Goal: Obtain resource: Obtain resource

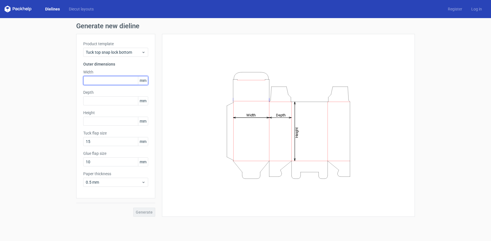
click at [95, 78] on input "text" at bounding box center [115, 80] width 65 height 9
click at [103, 83] on input "text" at bounding box center [115, 80] width 65 height 9
click at [90, 78] on input "113" at bounding box center [115, 80] width 65 height 9
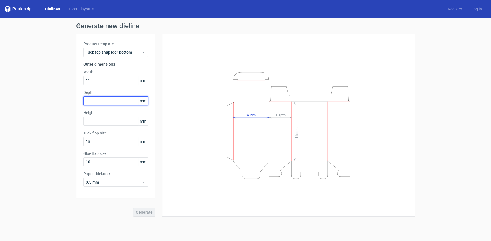
click at [113, 100] on div "Depth mm" at bounding box center [115, 97] width 65 height 16
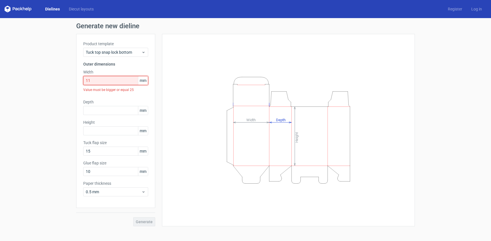
click at [111, 79] on input "11" at bounding box center [115, 80] width 65 height 9
click at [143, 80] on span "mm" at bounding box center [143, 80] width 10 height 8
drag, startPoint x: 142, startPoint y: 81, endPoint x: 131, endPoint y: 81, distance: 11.6
click at [131, 81] on div "11 mm" at bounding box center [115, 80] width 65 height 9
click at [130, 81] on input "11" at bounding box center [115, 80] width 65 height 9
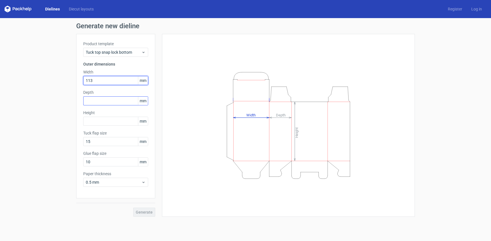
type input "113"
click at [117, 98] on input "text" at bounding box center [115, 100] width 65 height 9
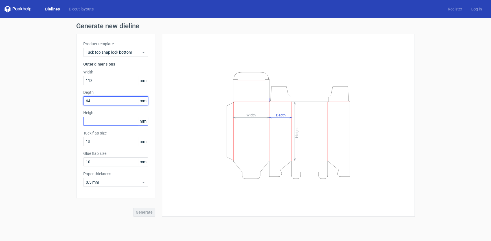
type input "64"
click at [120, 119] on input "text" at bounding box center [115, 121] width 65 height 9
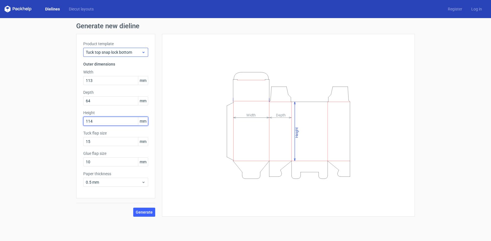
type input "114"
click at [133, 49] on span "Tuck top snap lock bottom" at bounding box center [114, 52] width 56 height 6
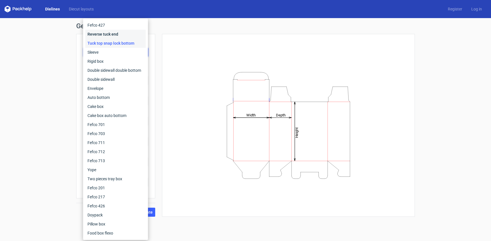
click at [114, 30] on div "Reverse tuck end" at bounding box center [115, 34] width 60 height 9
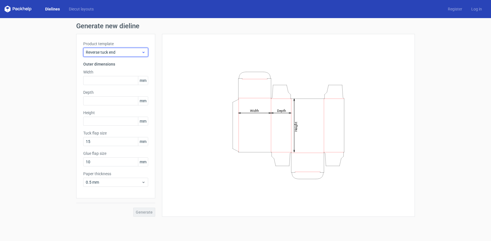
click at [131, 52] on span "Reverse tuck end" at bounding box center [114, 52] width 56 height 6
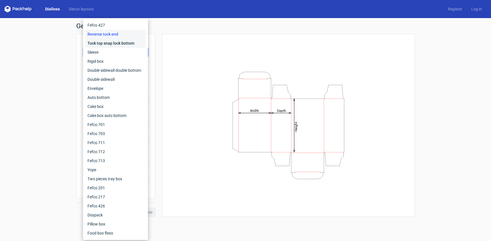
click at [116, 43] on div "Tuck top snap lock bottom" at bounding box center [115, 43] width 60 height 9
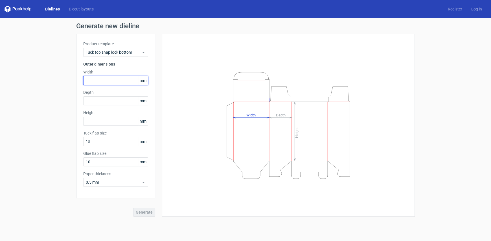
click at [99, 81] on input "text" at bounding box center [115, 80] width 65 height 9
type input "113"
click at [100, 103] on input "text" at bounding box center [115, 100] width 65 height 9
type input "5"
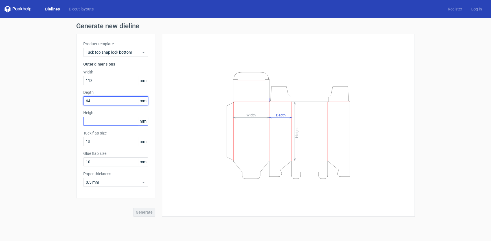
type input "64"
click at [108, 124] on input "text" at bounding box center [115, 121] width 65 height 9
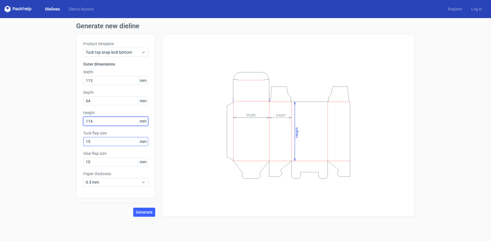
type input "114"
click at [108, 145] on input "15" at bounding box center [115, 141] width 65 height 9
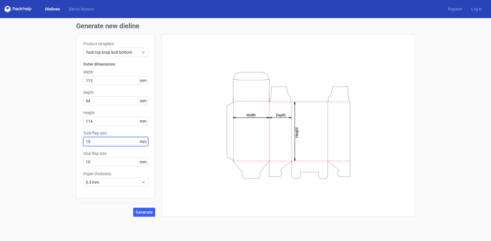
click at [107, 144] on input "15" at bounding box center [115, 141] width 65 height 9
click at [108, 143] on input "15" at bounding box center [115, 141] width 65 height 9
click at [227, 31] on div "Generate new dieline Product template Tuck top snap lock bottom Outer dimension…" at bounding box center [245, 120] width 339 height 194
drag, startPoint x: 93, startPoint y: 141, endPoint x: 75, endPoint y: 139, distance: 18.0
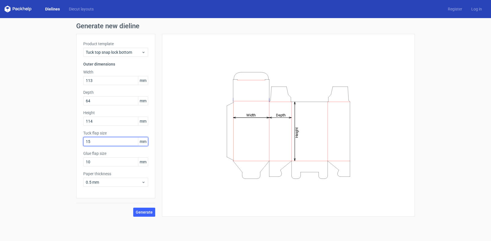
click at [75, 139] on div "Generate new dieline Product template Tuck top snap lock bottom Outer dimension…" at bounding box center [245, 119] width 491 height 203
type input "62"
click at [99, 161] on input "10" at bounding box center [115, 161] width 65 height 9
drag, startPoint x: 93, startPoint y: 161, endPoint x: 35, endPoint y: 149, distance: 59.0
click at [35, 149] on div "Generate new dieline Product template Tuck top snap lock bottom Outer dimension…" at bounding box center [245, 119] width 491 height 203
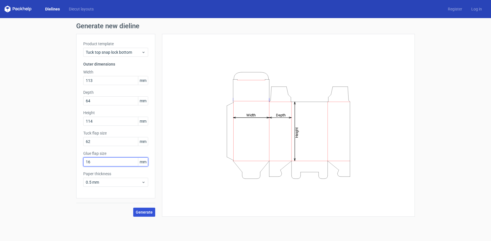
type input "16"
click at [143, 211] on span "Generate" at bounding box center [144, 212] width 17 height 4
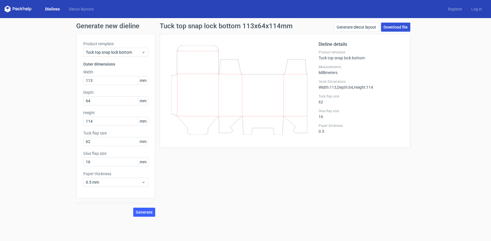
click at [390, 29] on link "Download file" at bounding box center [395, 27] width 29 height 9
